Goal: Information Seeking & Learning: Learn about a topic

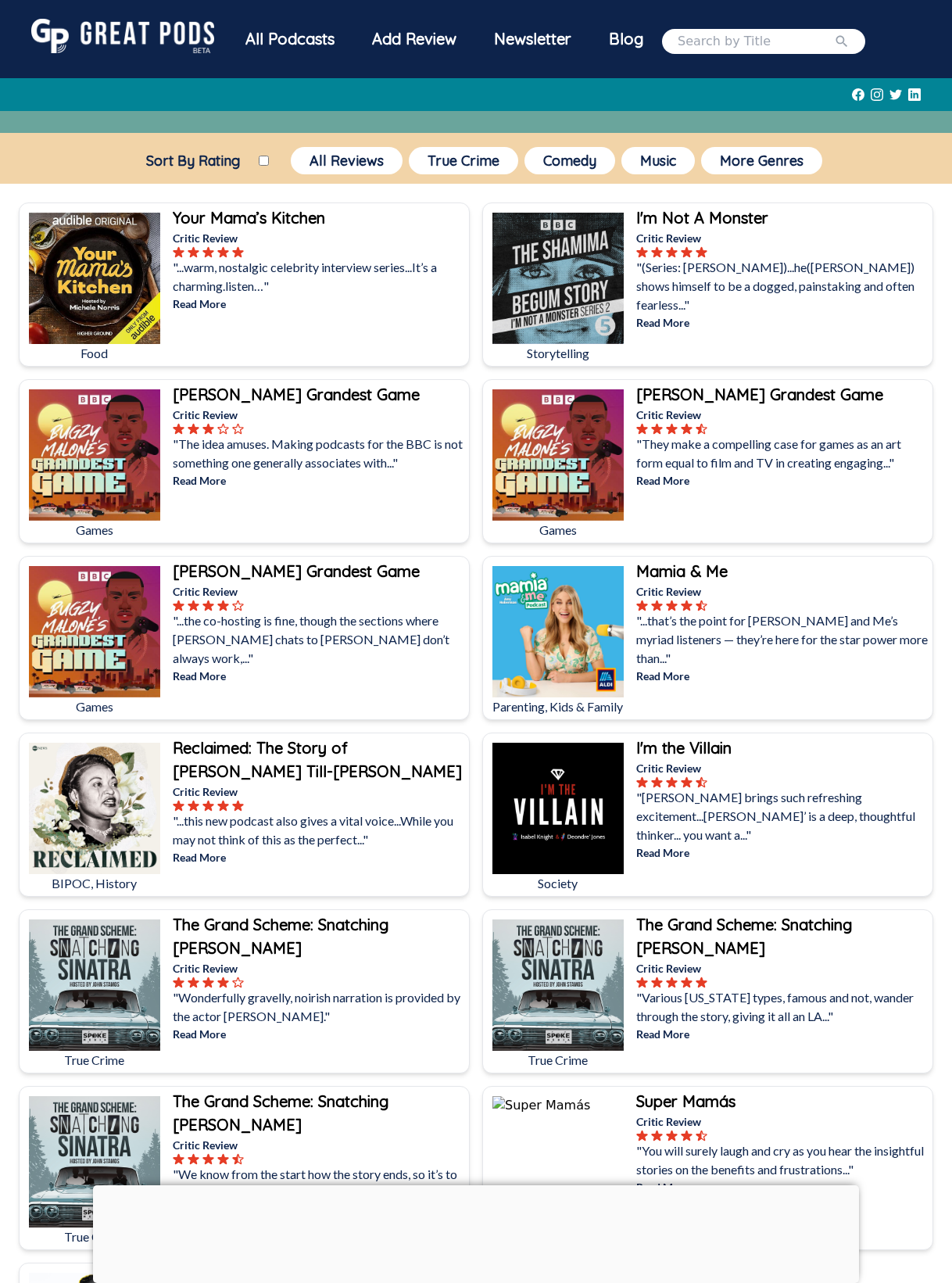
click at [714, 46] on input "search" at bounding box center [756, 41] width 156 height 19
type input "normal gossip"
click at [834, 32] on button "submit" at bounding box center [841, 41] width 15 height 19
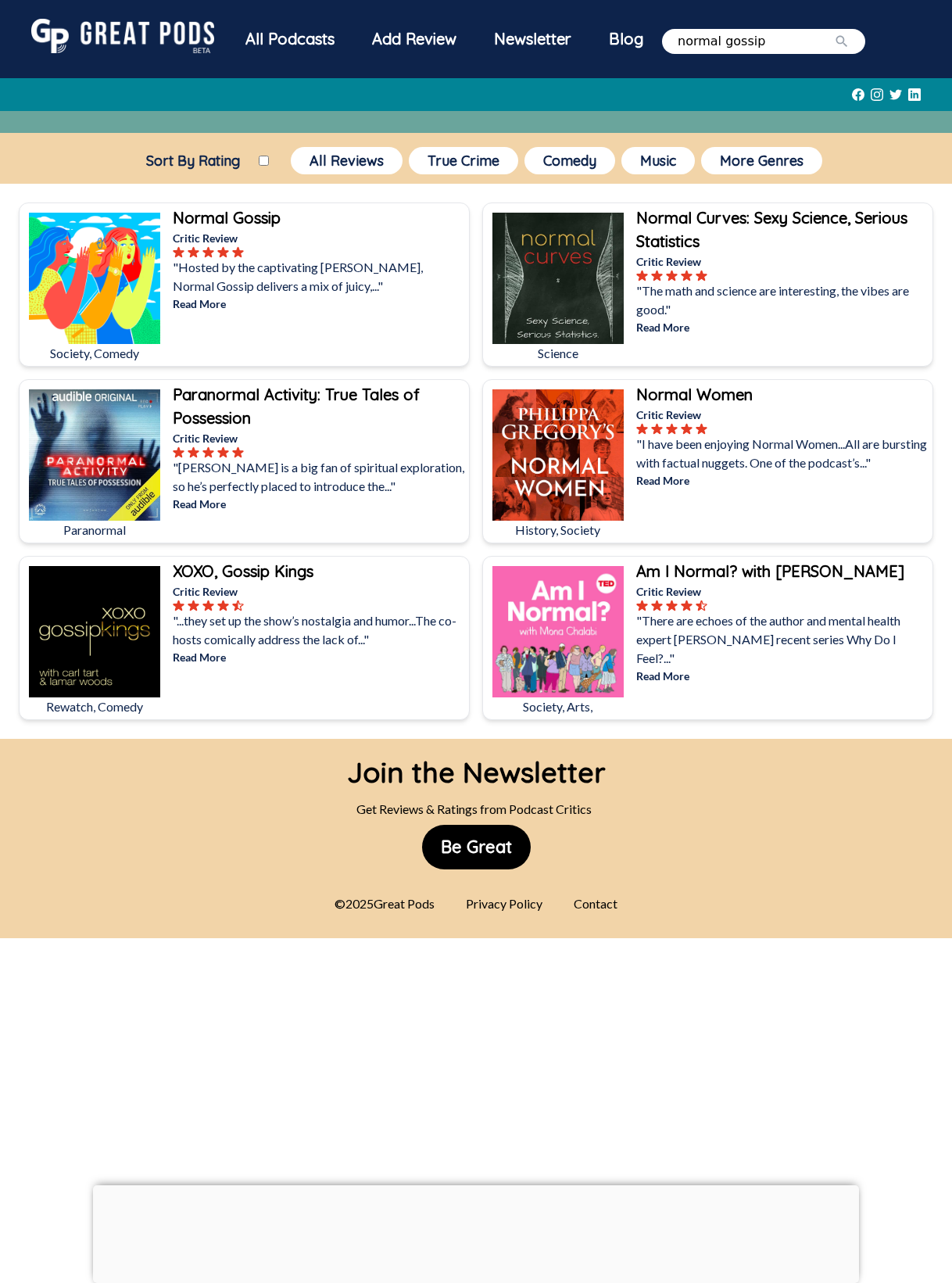
click at [253, 207] on div "Normal Gossip" at bounding box center [319, 218] width 293 height 23
